Goal: Transaction & Acquisition: Purchase product/service

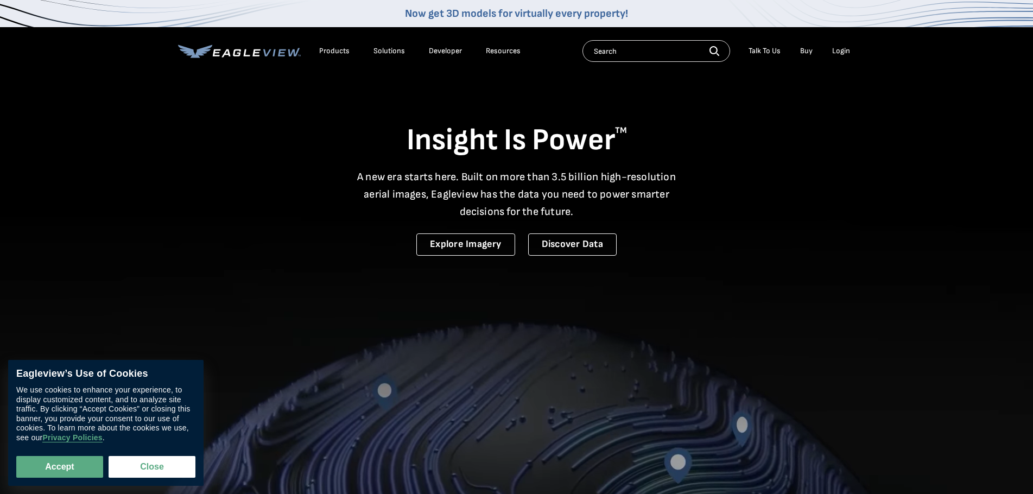
click at [840, 50] on div "Login" at bounding box center [841, 51] width 18 height 10
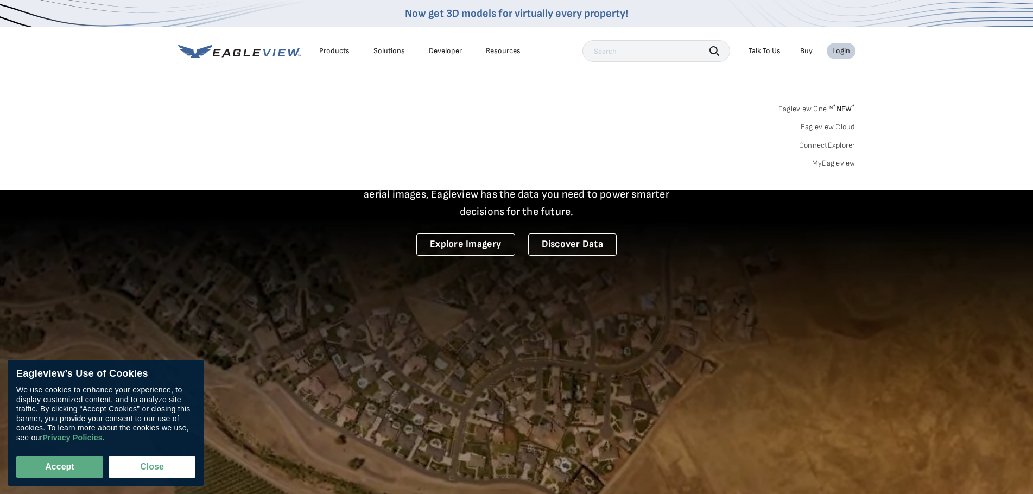
click at [832, 164] on link "MyEagleview" at bounding box center [833, 164] width 43 height 10
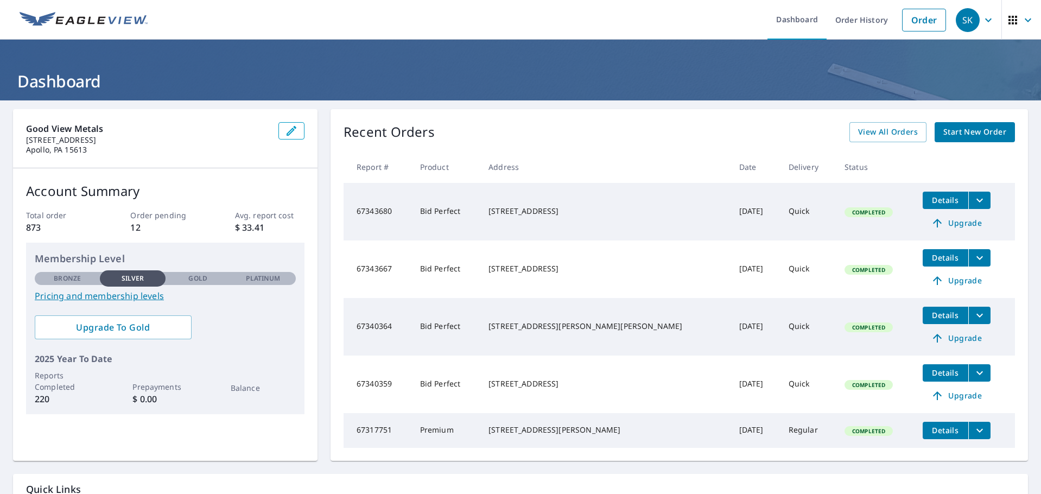
click at [944, 130] on span "Start New Order" at bounding box center [975, 132] width 63 height 14
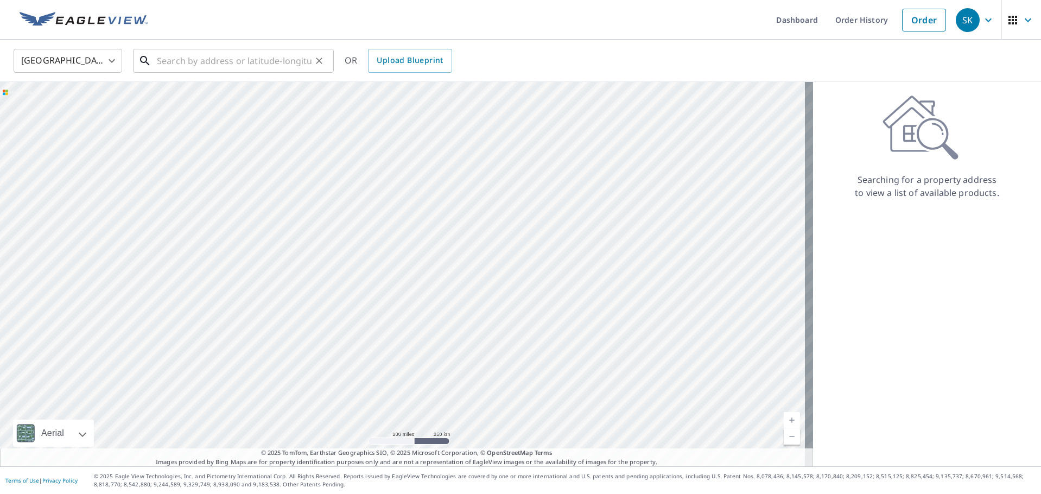
click at [275, 59] on input "text" at bounding box center [234, 61] width 155 height 30
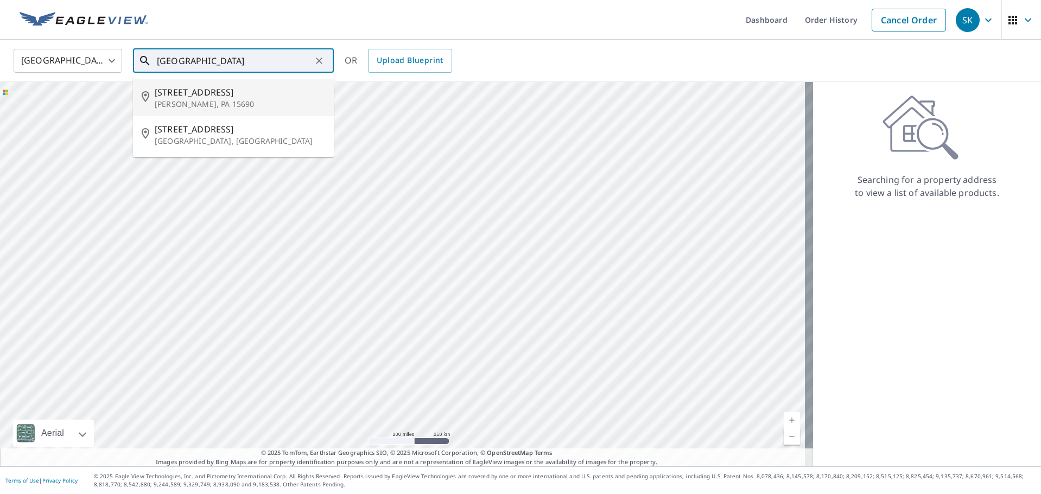
click at [219, 100] on p "[PERSON_NAME], PA 15690" at bounding box center [240, 104] width 170 height 11
type input "[STREET_ADDRESS][PERSON_NAME]"
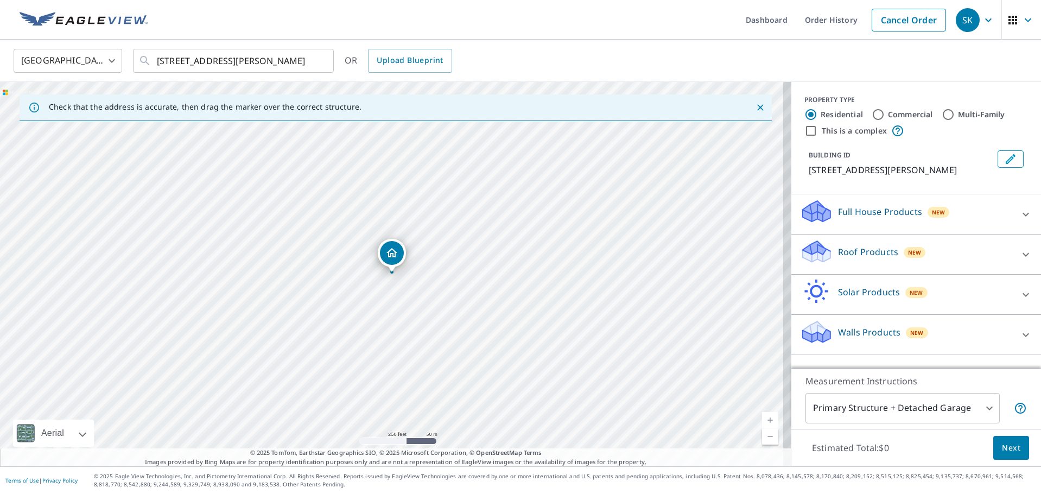
click at [866, 254] on p "Roof Products" at bounding box center [868, 251] width 60 height 13
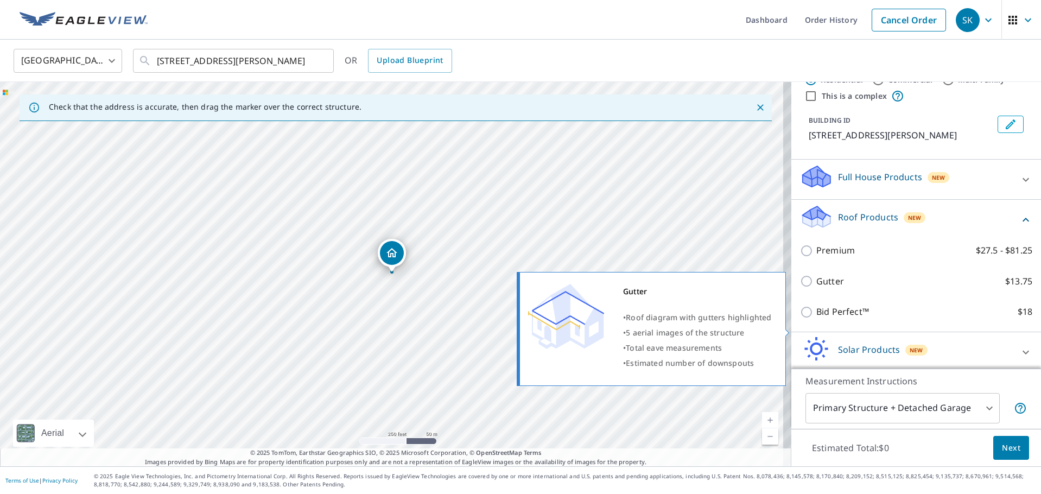
scroll to position [92, 0]
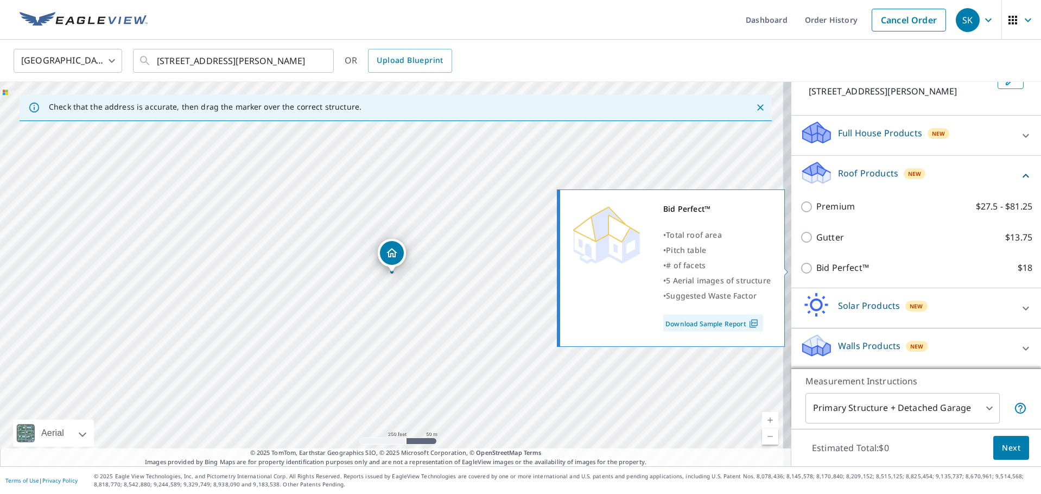
click at [805, 268] on input "Bid Perfect™ $18" at bounding box center [808, 268] width 16 height 13
checkbox input "true"
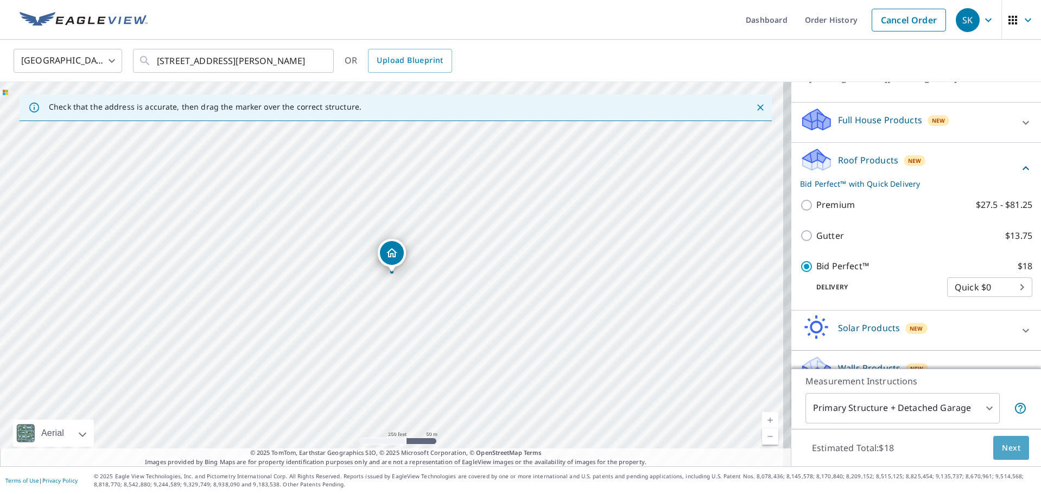
click at [1007, 445] on span "Next" at bounding box center [1011, 448] width 18 height 14
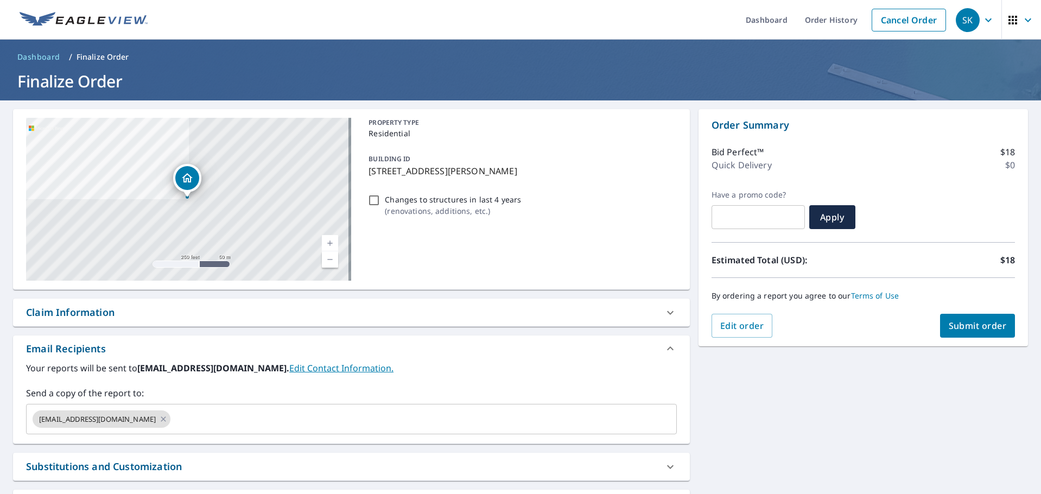
click at [954, 325] on span "Submit order" at bounding box center [978, 326] width 58 height 12
checkbox input "true"
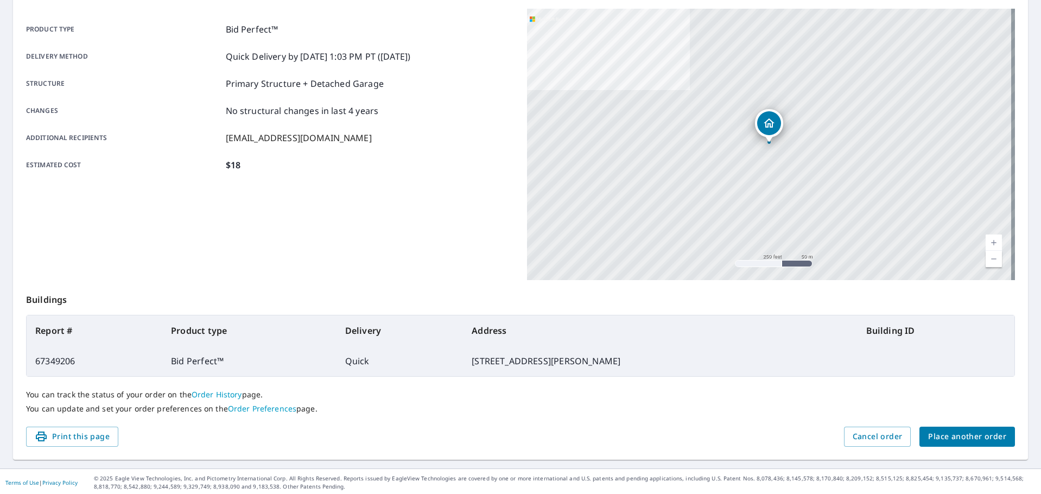
scroll to position [145, 0]
click at [977, 438] on span "Place another order" at bounding box center [967, 435] width 78 height 14
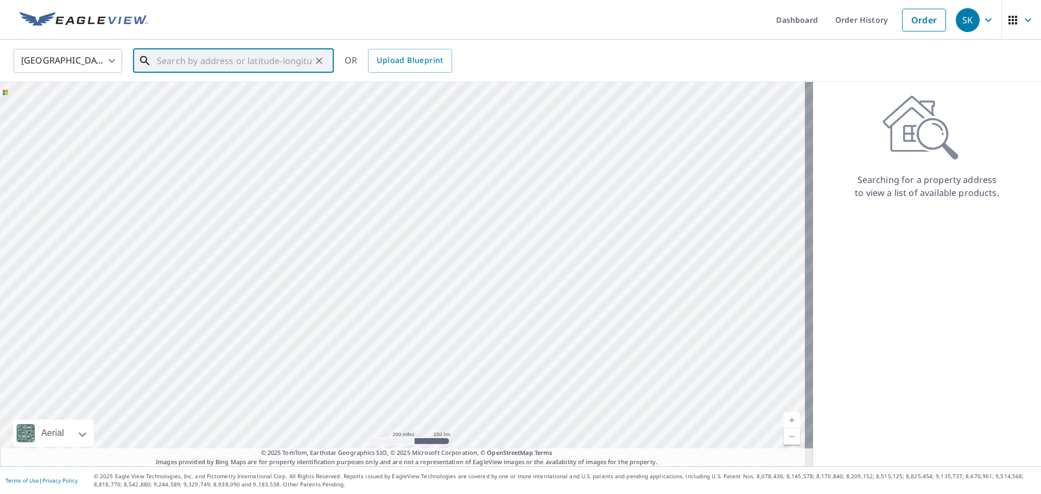
click at [233, 54] on input "text" at bounding box center [234, 61] width 155 height 30
click at [208, 97] on span "[STREET_ADDRESS][PERSON_NAME]" at bounding box center [240, 92] width 170 height 13
type input "[STREET_ADDRESS][PERSON_NAME][PERSON_NAME]"
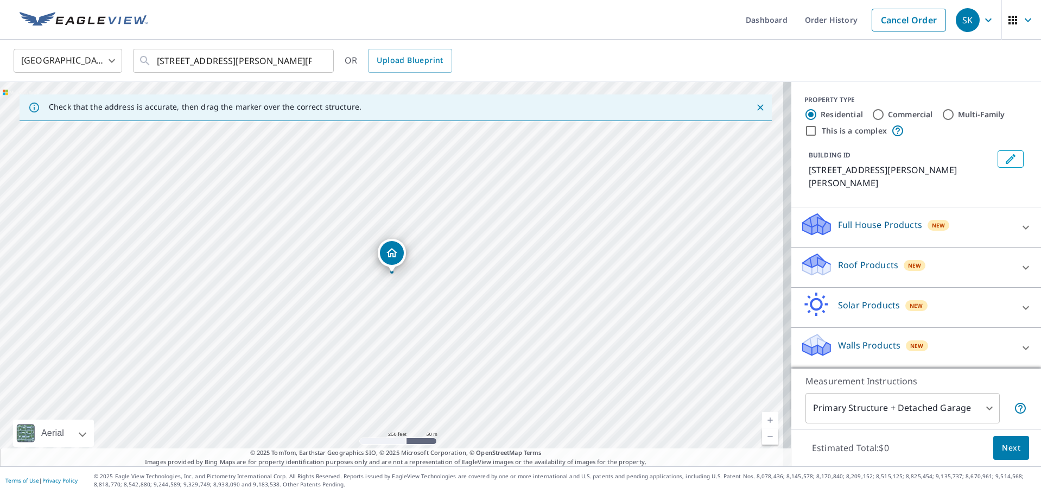
click at [862, 258] on p "Roof Products" at bounding box center [868, 264] width 60 height 13
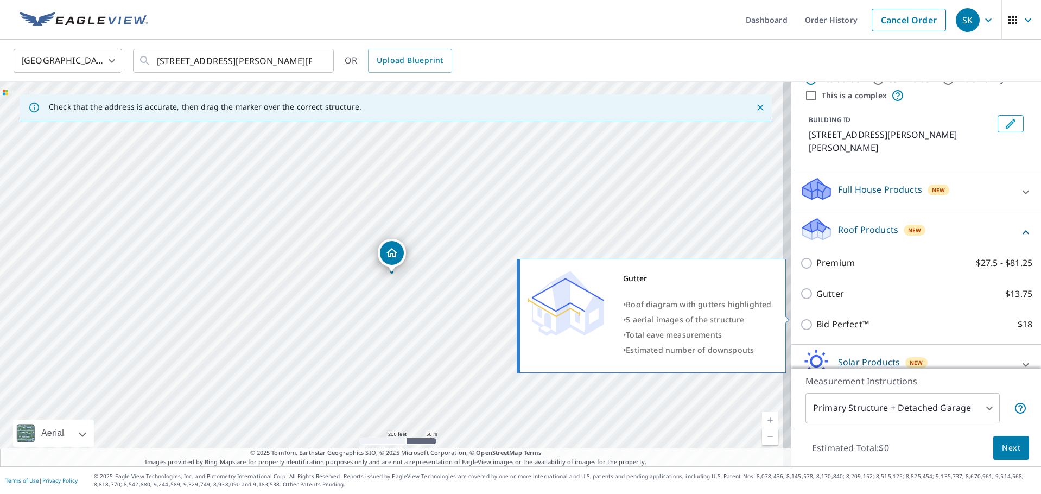
scroll to position [54, 0]
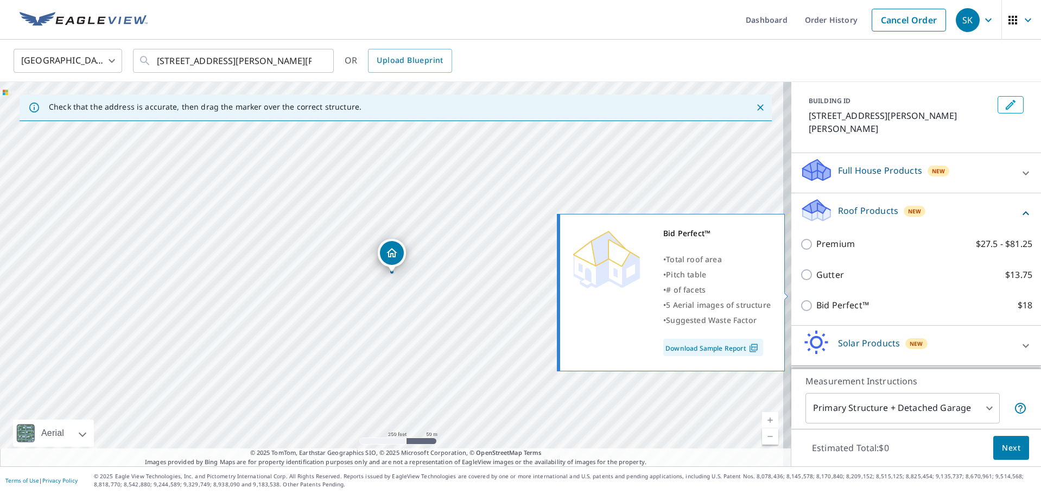
click at [803, 299] on input "Bid Perfect™ $18" at bounding box center [808, 305] width 16 height 13
checkbox input "true"
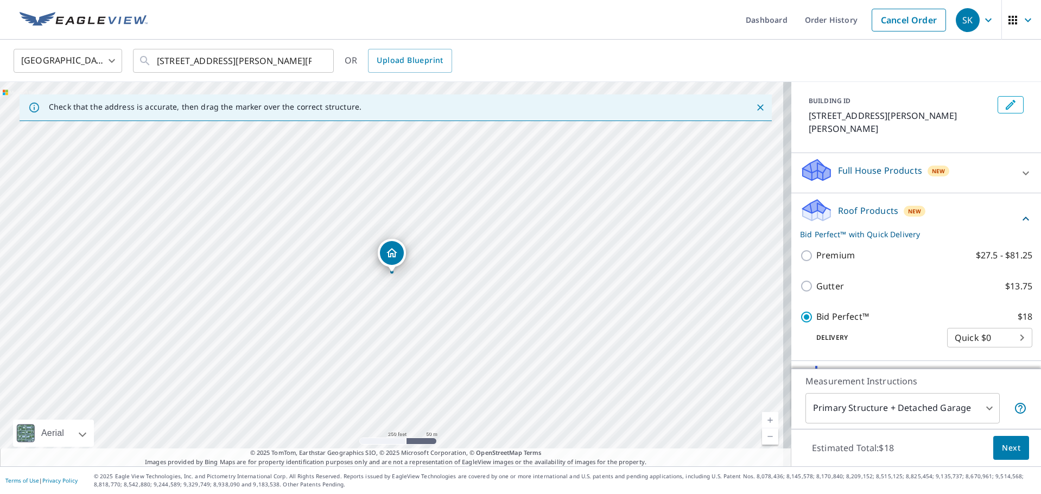
click at [1002, 449] on span "Next" at bounding box center [1011, 448] width 18 height 14
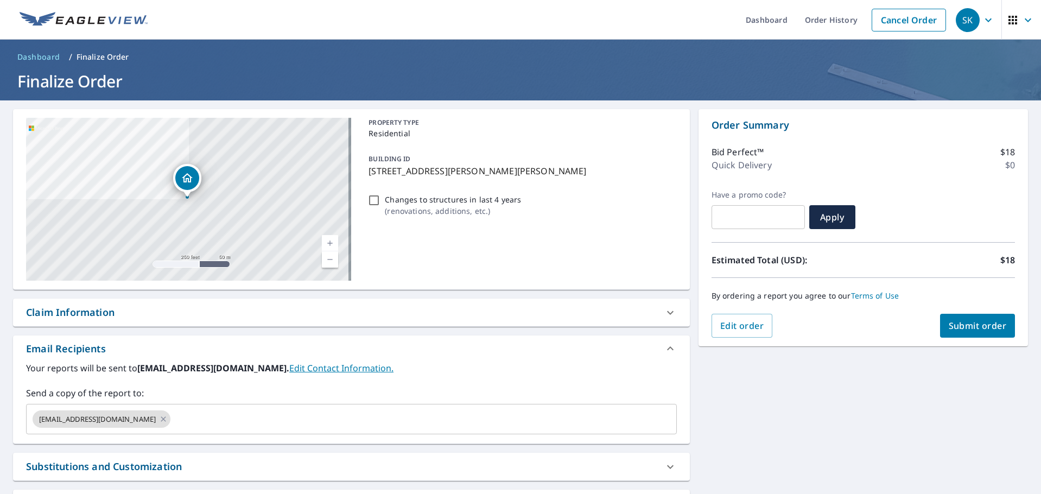
click at [967, 330] on span "Submit order" at bounding box center [978, 326] width 58 height 12
checkbox input "true"
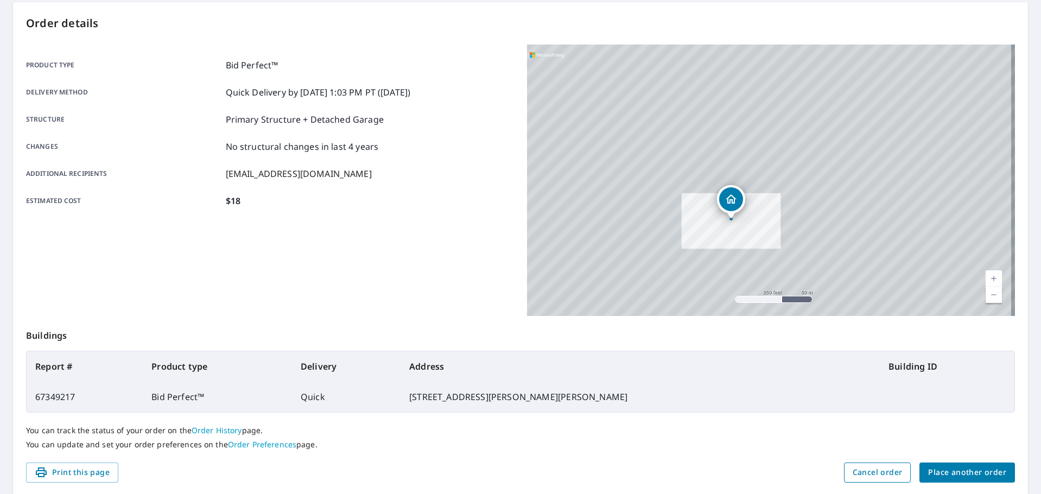
scroll to position [145, 0]
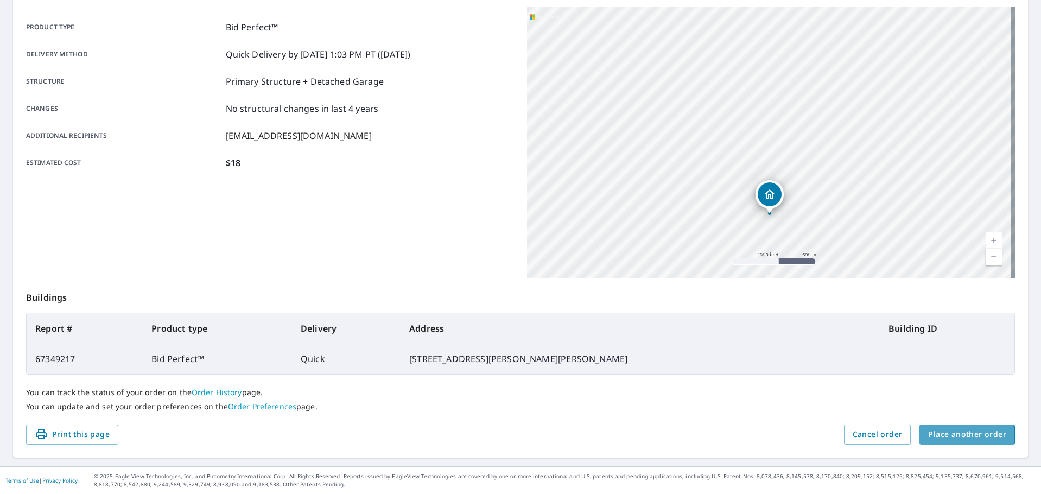
click at [931, 436] on span "Place another order" at bounding box center [967, 435] width 78 height 14
